Goal: Information Seeking & Learning: Learn about a topic

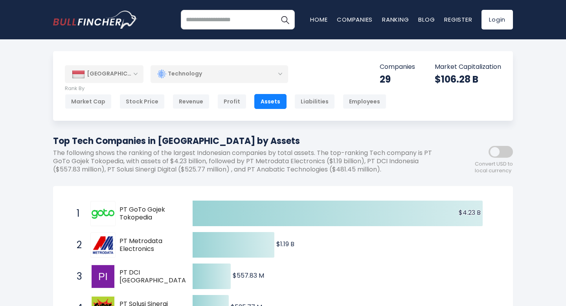
click at [200, 69] on div "Technology" at bounding box center [220, 74] width 138 height 18
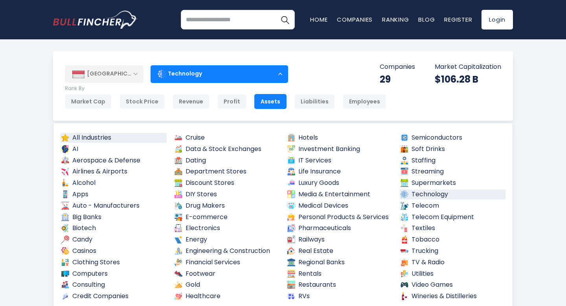
click at [122, 138] on link "All Industries" at bounding box center [114, 138] width 106 height 10
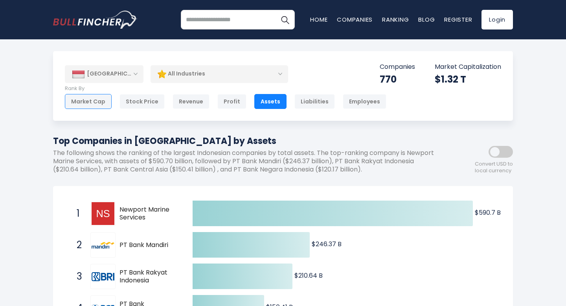
click at [81, 101] on div "Market Cap" at bounding box center [88, 101] width 47 height 15
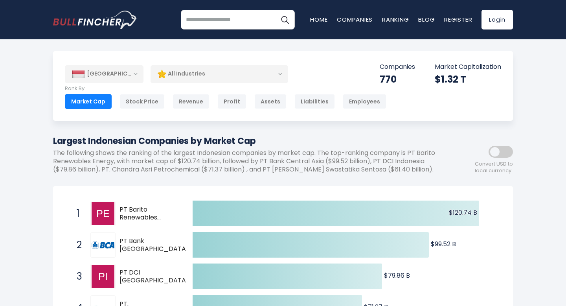
scroll to position [27, 0]
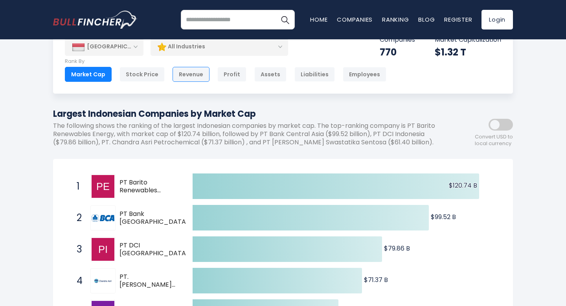
click at [173, 74] on div "Revenue" at bounding box center [191, 74] width 37 height 15
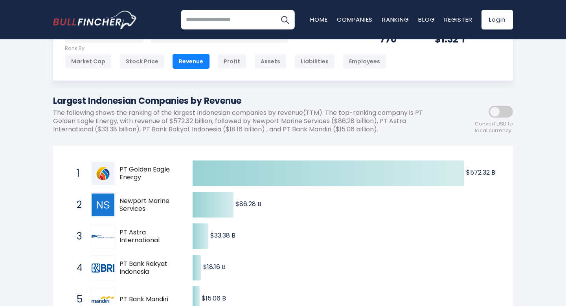
scroll to position [49, 0]
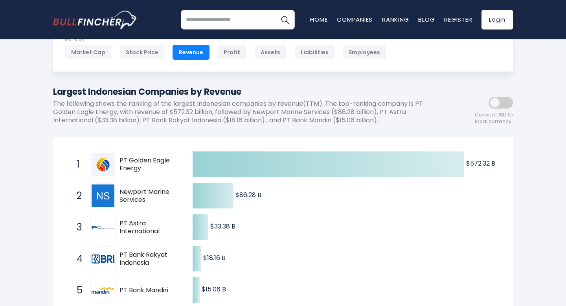
drag, startPoint x: 149, startPoint y: 168, endPoint x: 110, endPoint y: 153, distance: 42.6
click at [110, 153] on div "1 PT Golden Eagle Energy SMMT.JK" at bounding box center [126, 164] width 106 height 25
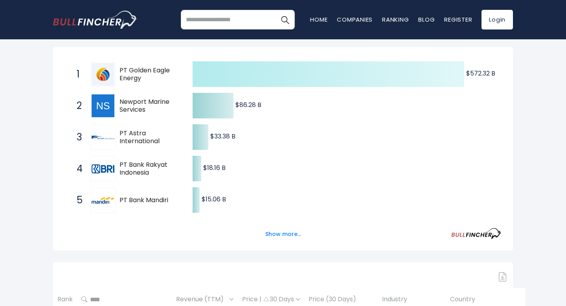
scroll to position [138, 0]
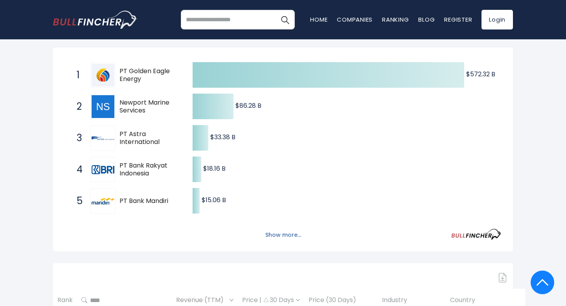
click at [292, 236] on button "Show more..." at bounding box center [283, 235] width 45 height 13
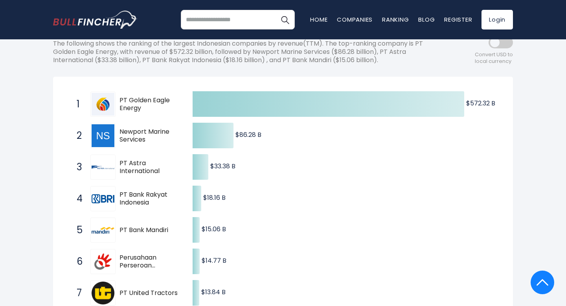
scroll to position [0, 0]
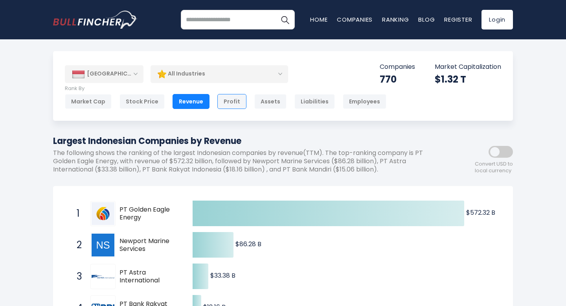
click at [234, 102] on div "Profit" at bounding box center [231, 101] width 29 height 15
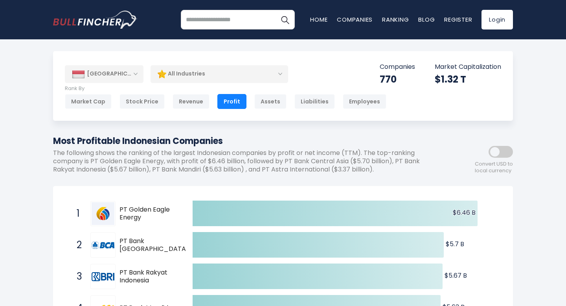
click at [492, 150] on span at bounding box center [501, 152] width 24 height 12
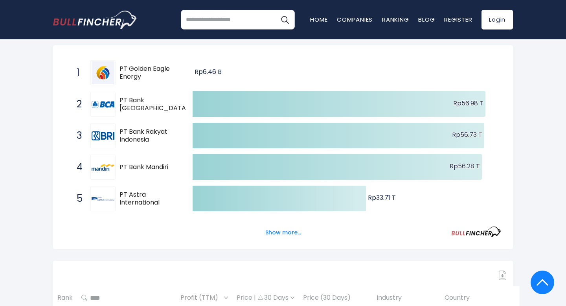
scroll to position [142, 0]
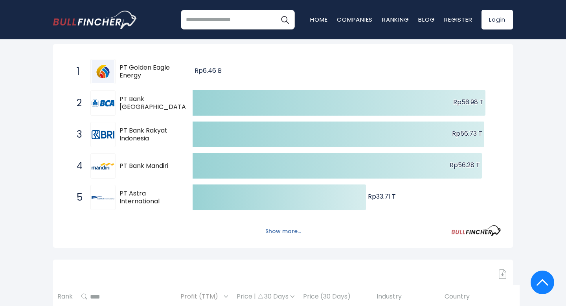
click at [296, 234] on button "Show more..." at bounding box center [283, 231] width 45 height 13
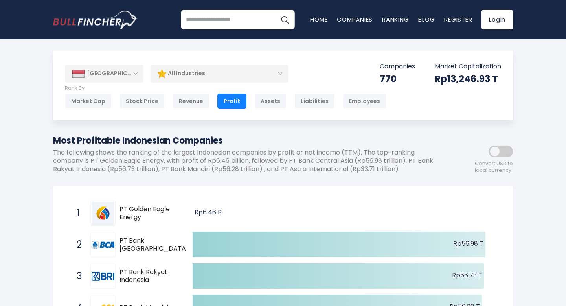
scroll to position [0, 0]
click at [182, 100] on div "Revenue" at bounding box center [191, 101] width 37 height 15
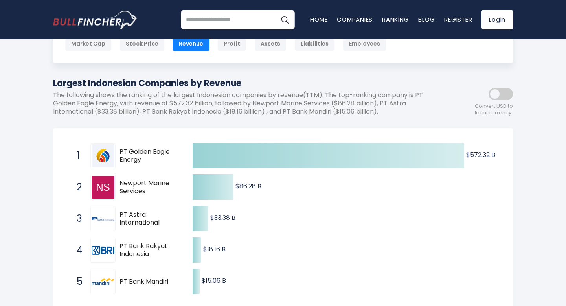
scroll to position [59, 0]
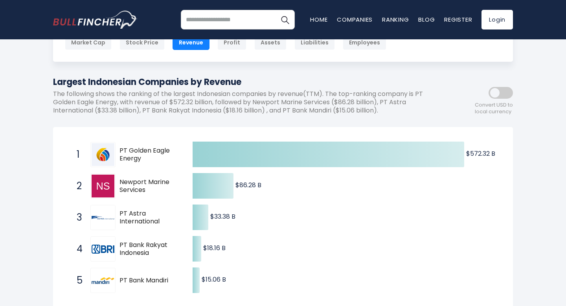
click at [503, 92] on span at bounding box center [501, 93] width 24 height 12
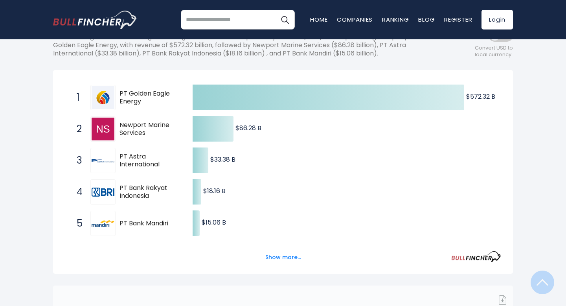
scroll to position [120, 0]
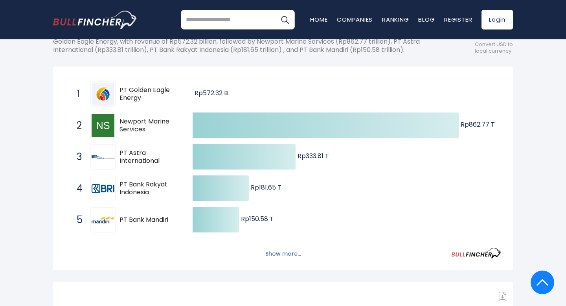
click at [274, 256] on button "Show more..." at bounding box center [283, 253] width 45 height 13
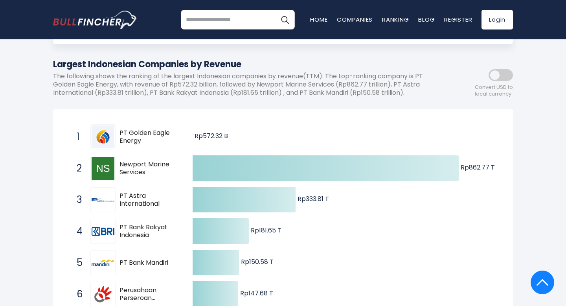
scroll to position [0, 0]
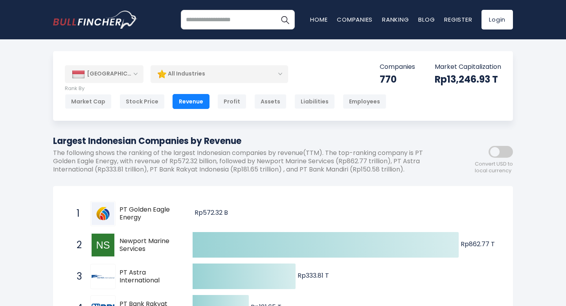
click at [194, 77] on div "All Industries" at bounding box center [220, 74] width 138 height 18
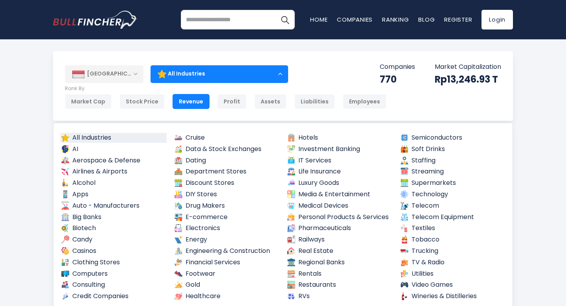
click at [194, 77] on div "All Industries" at bounding box center [220, 74] width 138 height 18
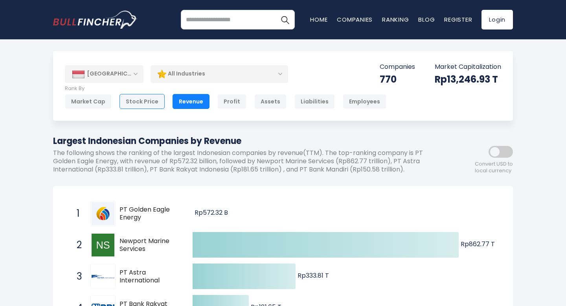
click at [148, 99] on div "Stock Price" at bounding box center [142, 101] width 45 height 15
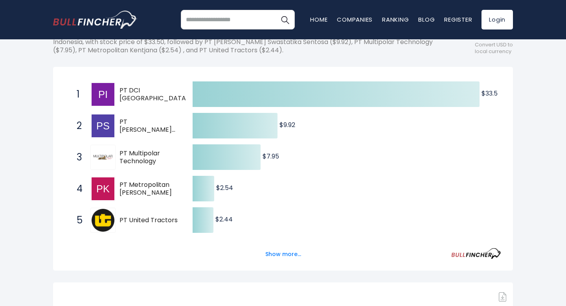
scroll to position [121, 0]
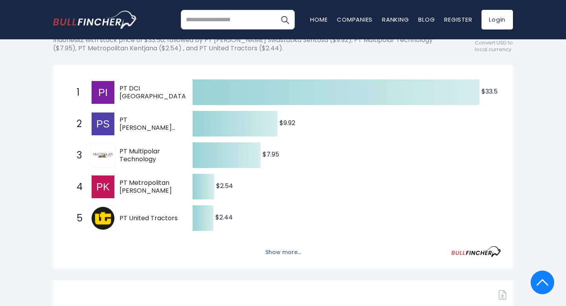
click at [276, 254] on button "Show more..." at bounding box center [283, 252] width 45 height 13
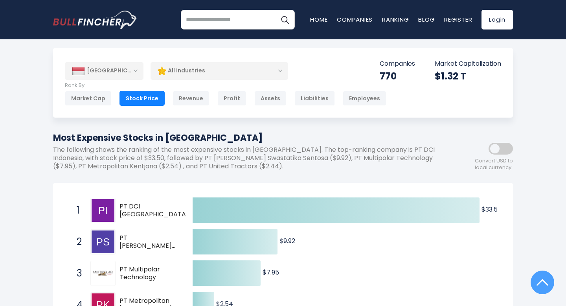
scroll to position [0, 0]
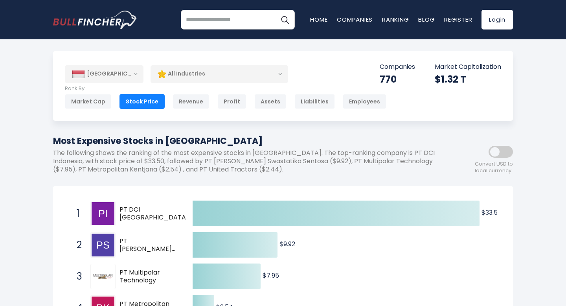
drag, startPoint x: 175, startPoint y: 218, endPoint x: 354, endPoint y: 52, distance: 244.4
